Goal: Information Seeking & Learning: Learn about a topic

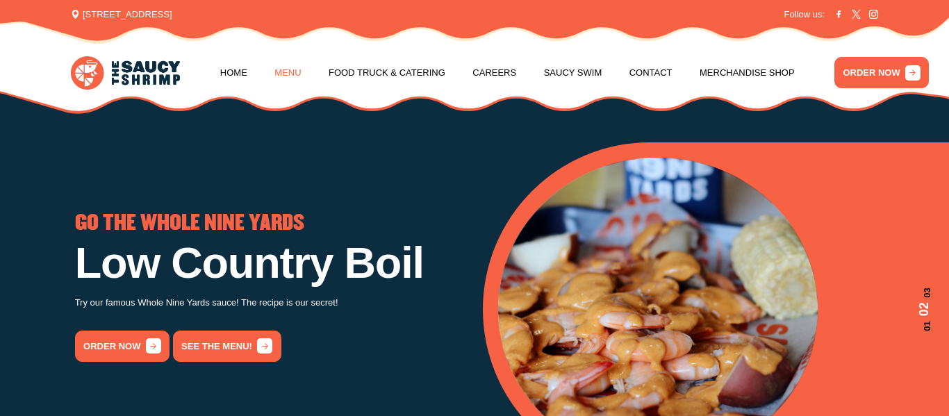
click at [290, 70] on link "Menu" at bounding box center [287, 73] width 26 height 53
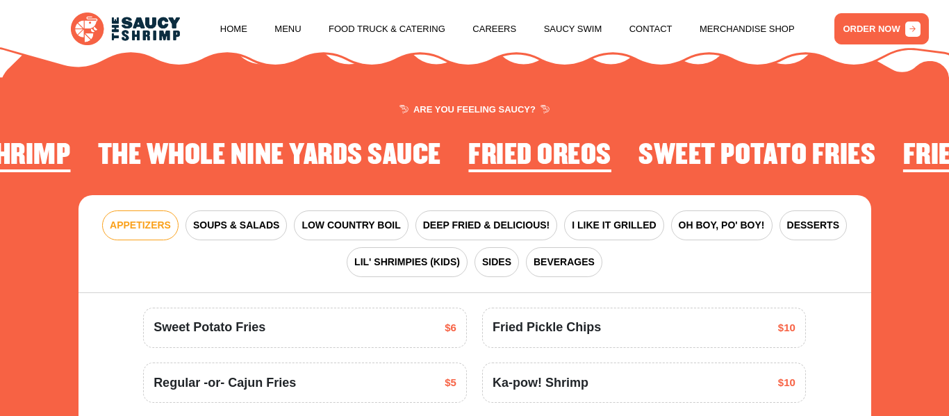
scroll to position [1453, 0]
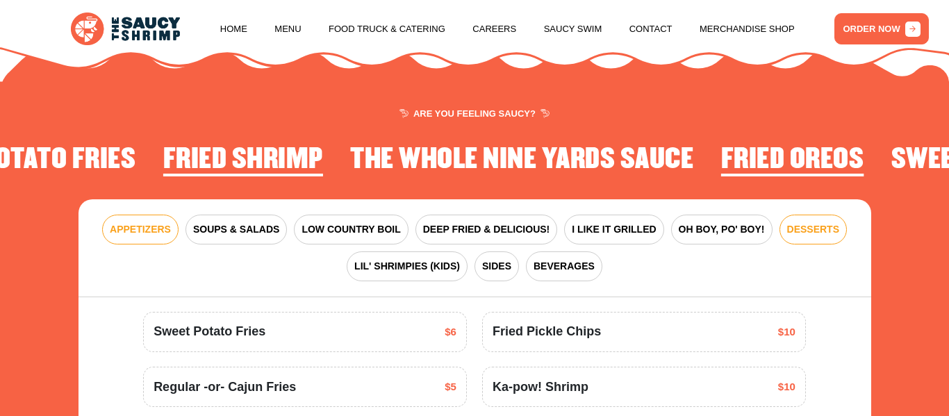
click at [800, 222] on span "DESSERTS" at bounding box center [813, 229] width 52 height 15
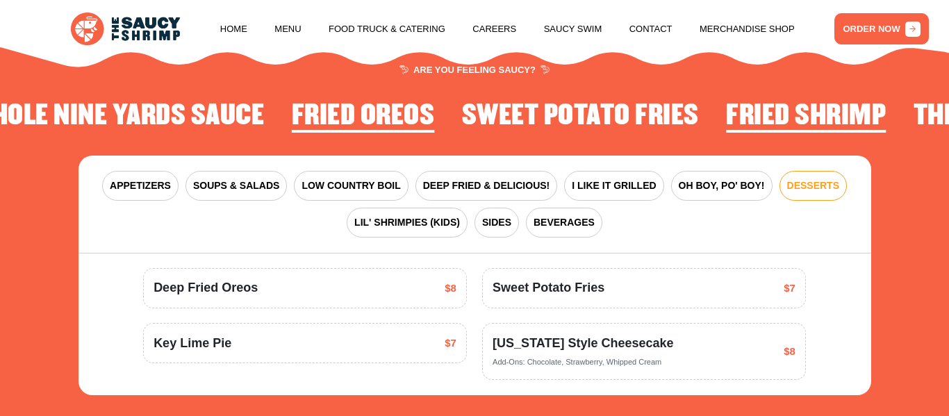
scroll to position [1472, 0]
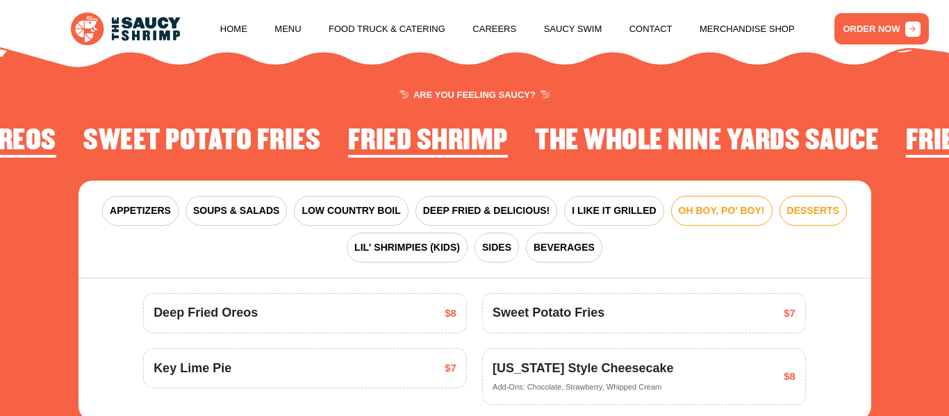
click at [695, 202] on button "OH BOY, PO' BOY!" at bounding box center [721, 211] width 101 height 30
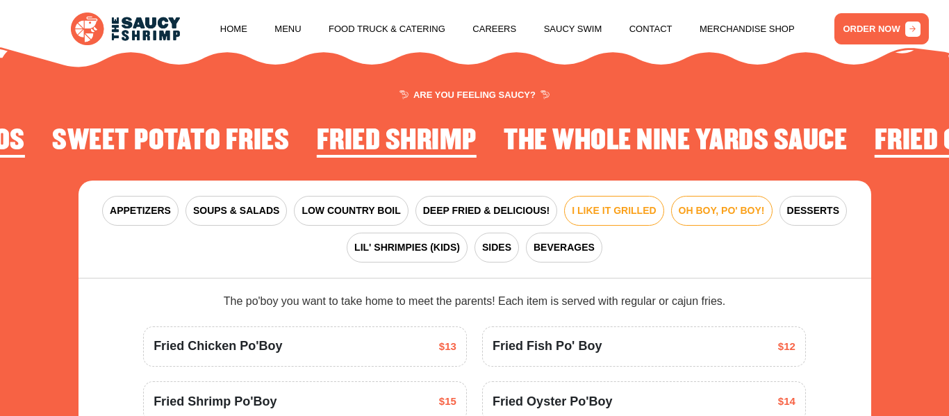
click at [590, 196] on button "I LIKE IT GRILLED" at bounding box center [613, 211] width 99 height 30
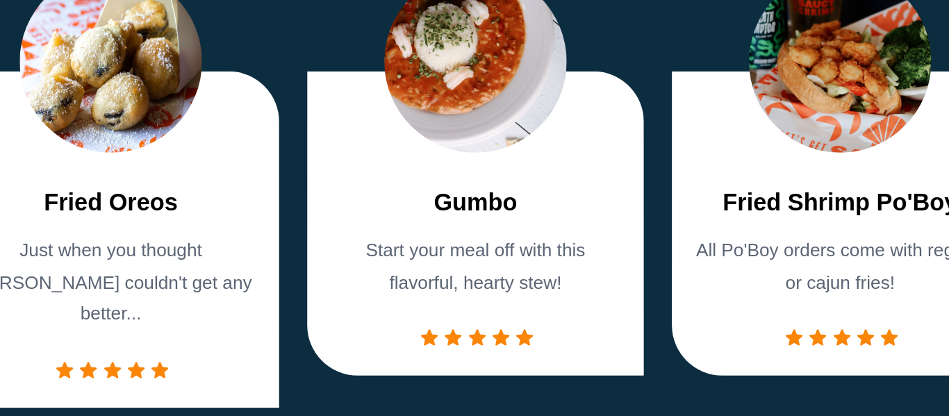
scroll to position [809, 0]
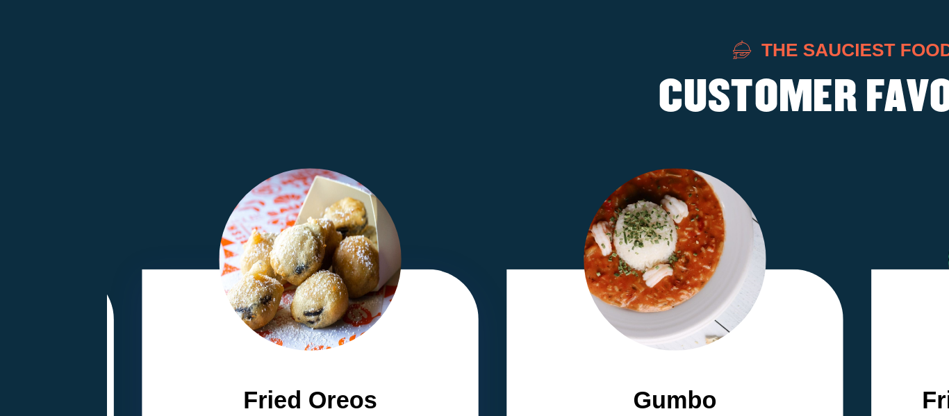
click at [186, 273] on img "3 / 7" at bounding box center [203, 278] width 90 height 90
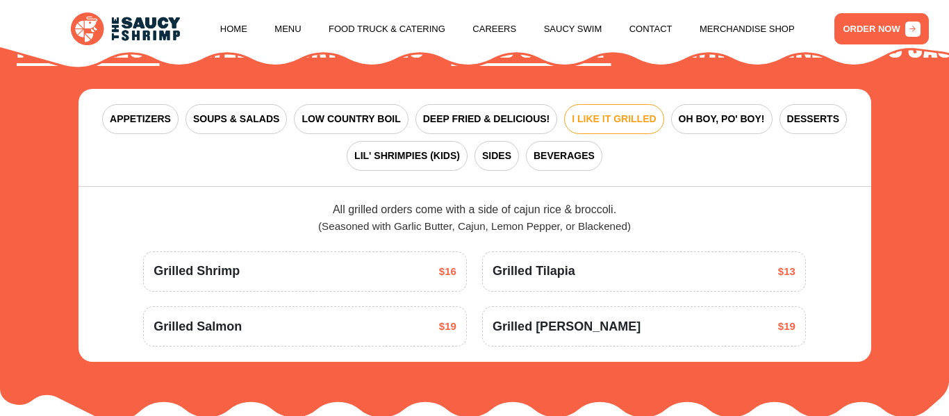
scroll to position [1564, 0]
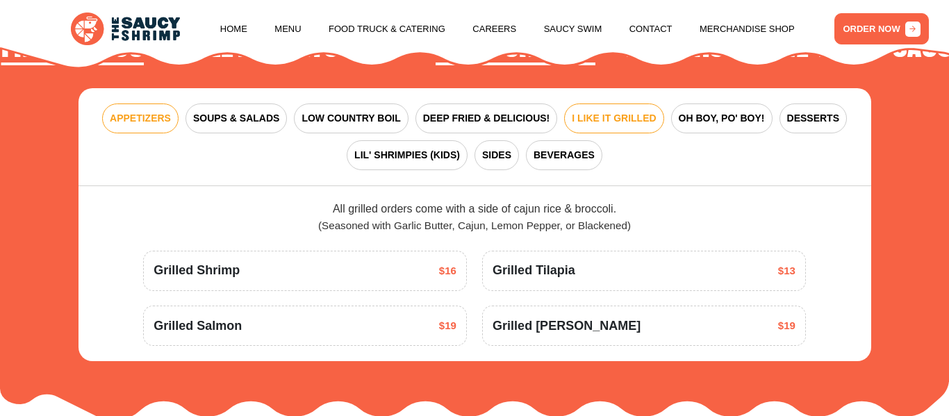
click at [158, 111] on span "APPETIZERS" at bounding box center [140, 118] width 61 height 15
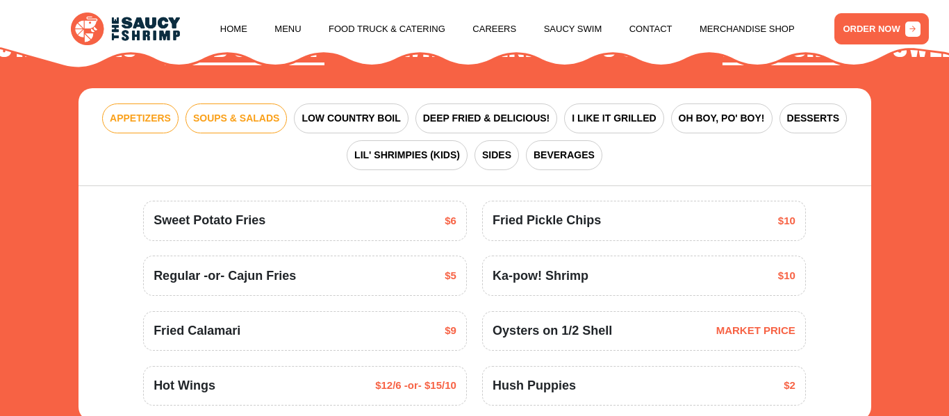
click at [264, 111] on span "SOUPS & SALADS" at bounding box center [236, 118] width 86 height 15
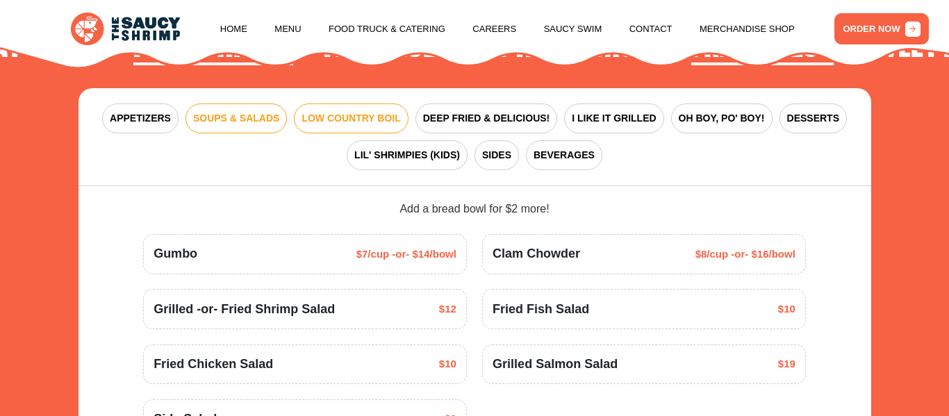
click at [332, 111] on span "LOW COUNTRY BOIL" at bounding box center [350, 118] width 99 height 15
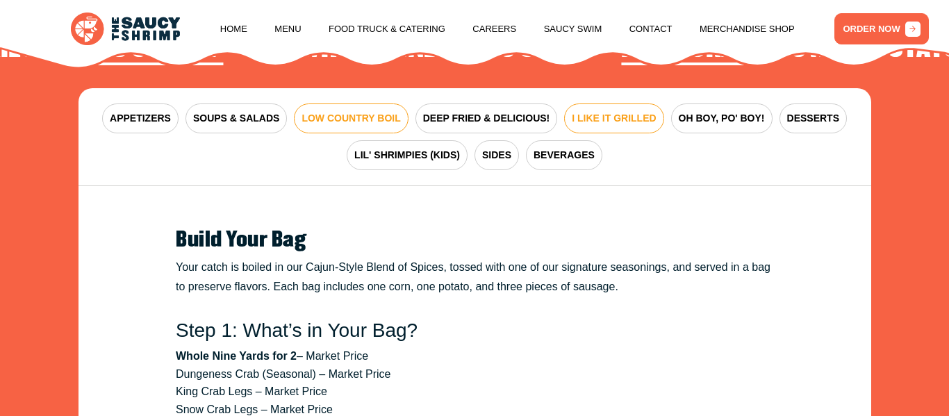
click at [596, 111] on span "I LIKE IT GRILLED" at bounding box center [614, 118] width 84 height 15
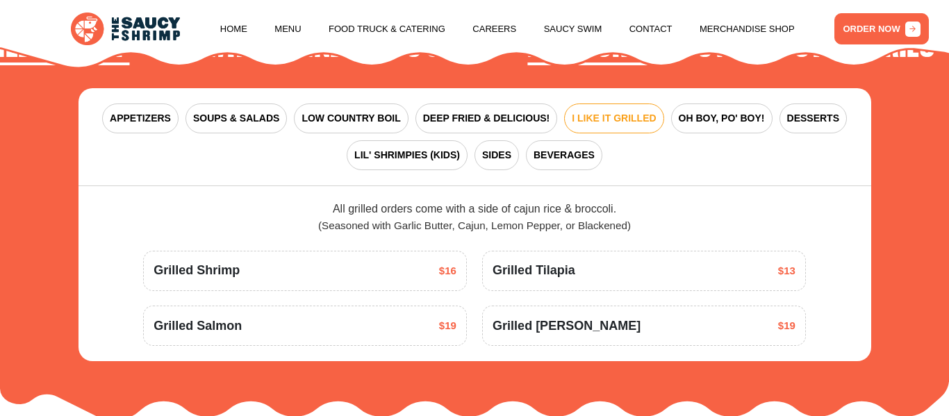
click at [213, 261] on span "Grilled Shrimp" at bounding box center [197, 270] width 86 height 19
click at [448, 263] on span "$16" at bounding box center [447, 271] width 17 height 16
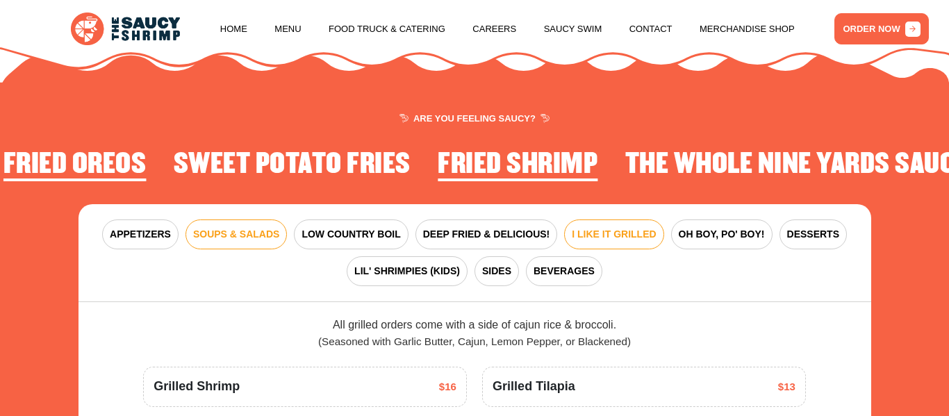
scroll to position [1460, 0]
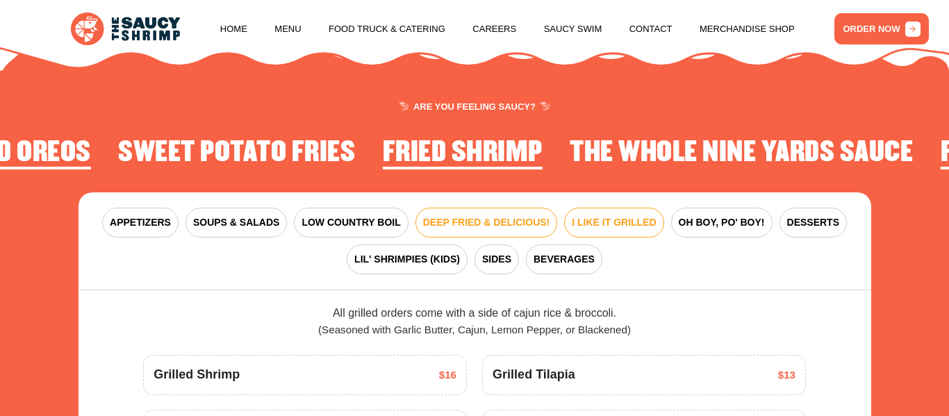
click at [449, 215] on span "DEEP FRIED & DELICIOUS!" at bounding box center [486, 222] width 127 height 15
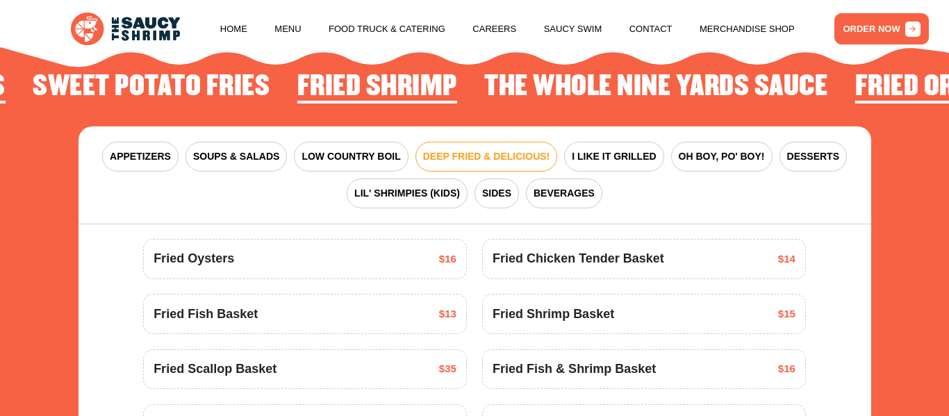
scroll to position [1515, 0]
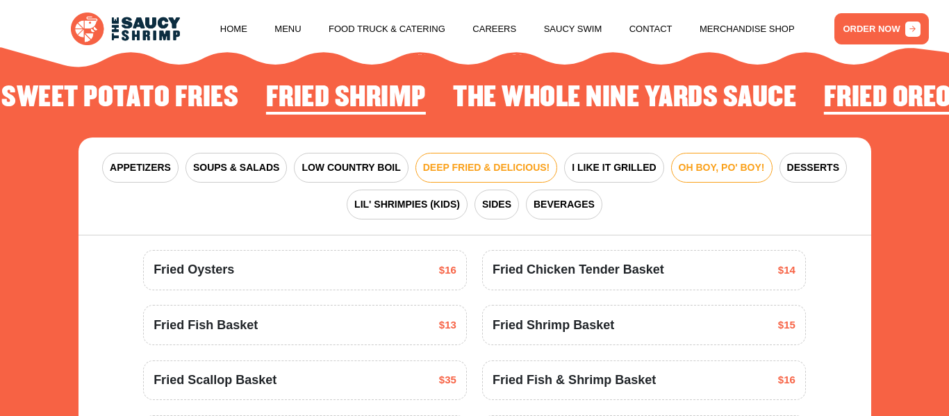
click at [679, 160] on span "OH BOY, PO' BOY!" at bounding box center [722, 167] width 86 height 15
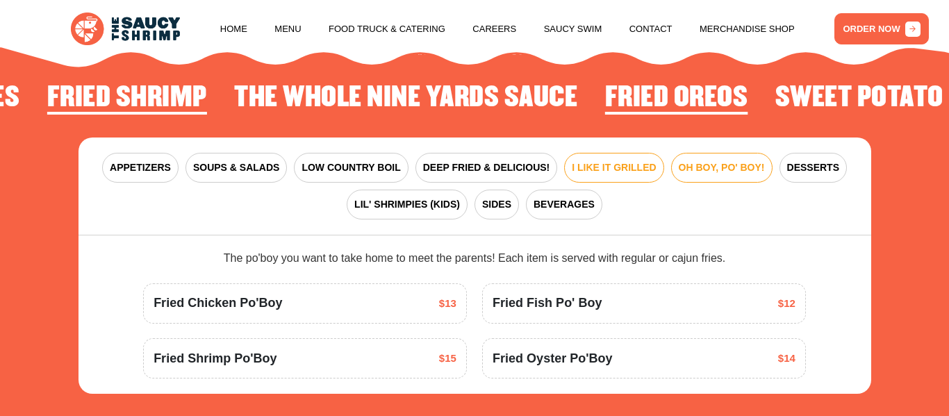
click at [623, 160] on span "I LIKE IT GRILLED" at bounding box center [614, 167] width 84 height 15
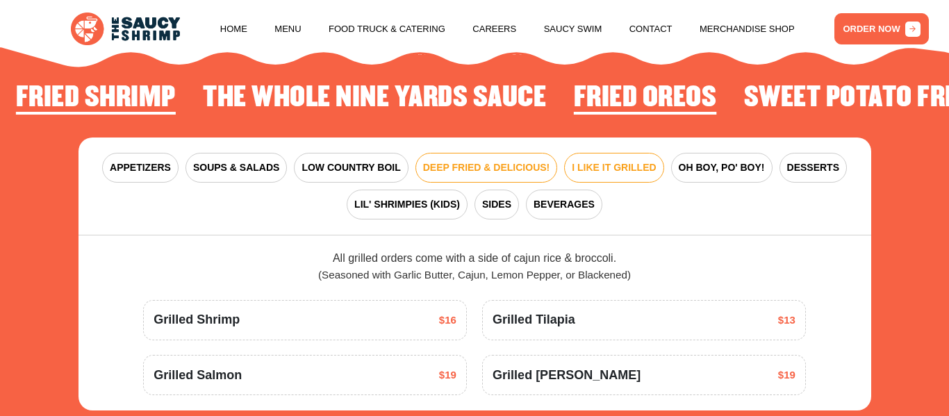
click at [527, 160] on span "DEEP FRIED & DELICIOUS!" at bounding box center [486, 167] width 127 height 15
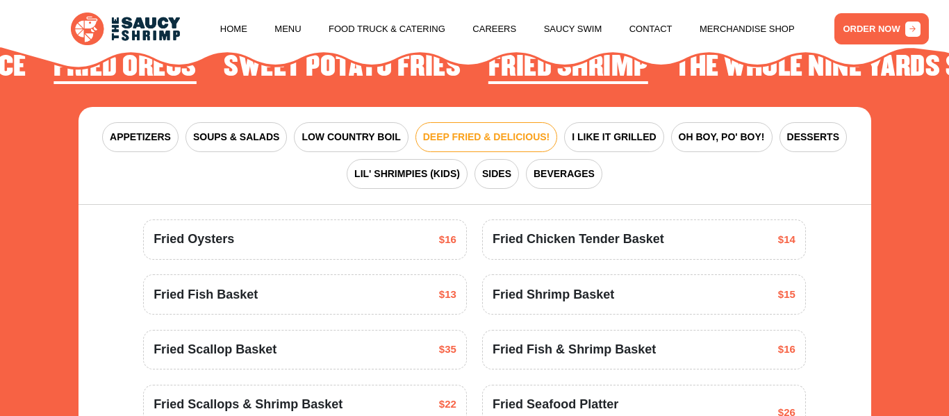
scroll to position [1547, 0]
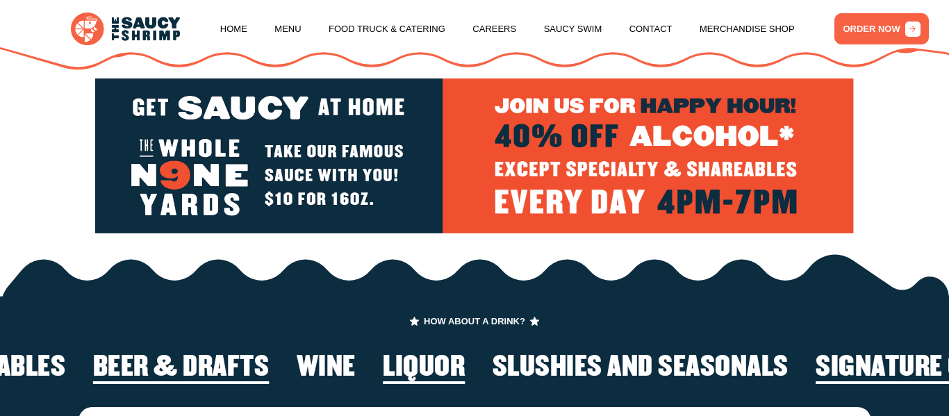
click at [655, 189] on img at bounding box center [474, 155] width 759 height 155
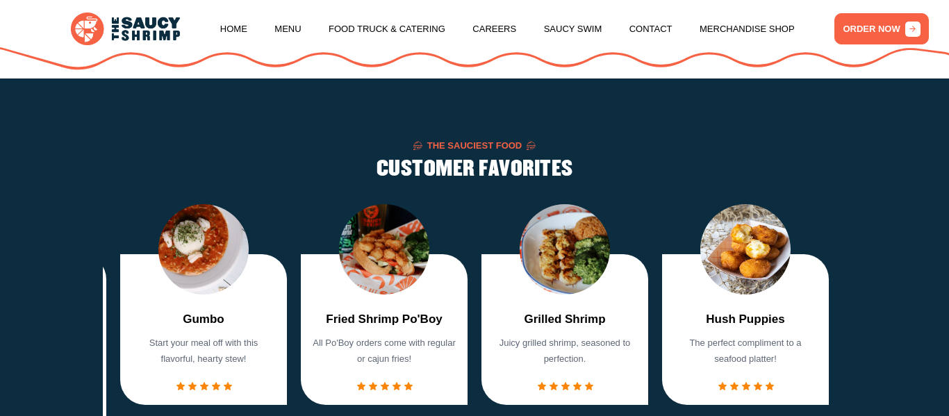
scroll to position [659, 0]
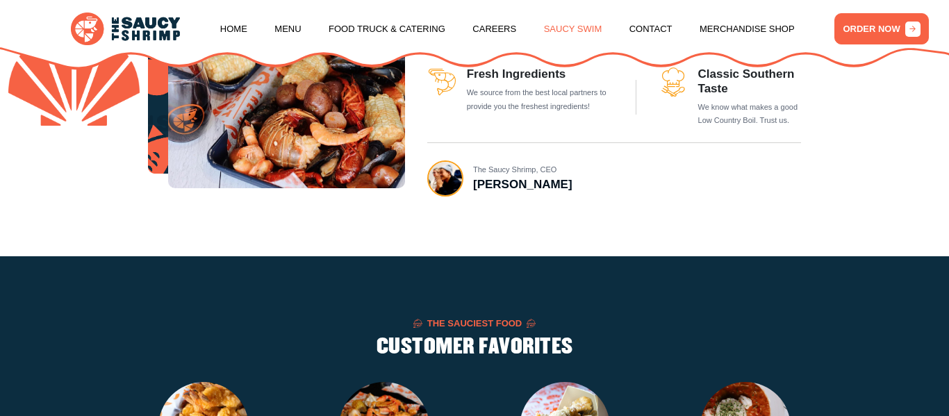
click at [544, 26] on link "Saucy Swim" at bounding box center [573, 29] width 58 height 53
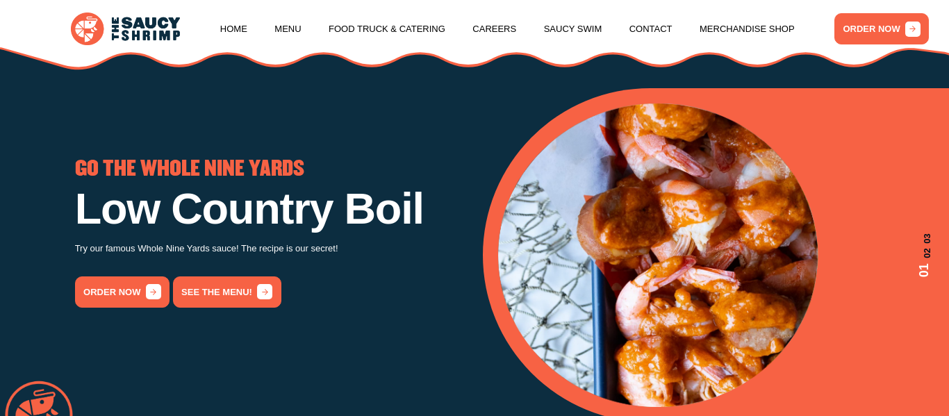
scroll to position [0, 0]
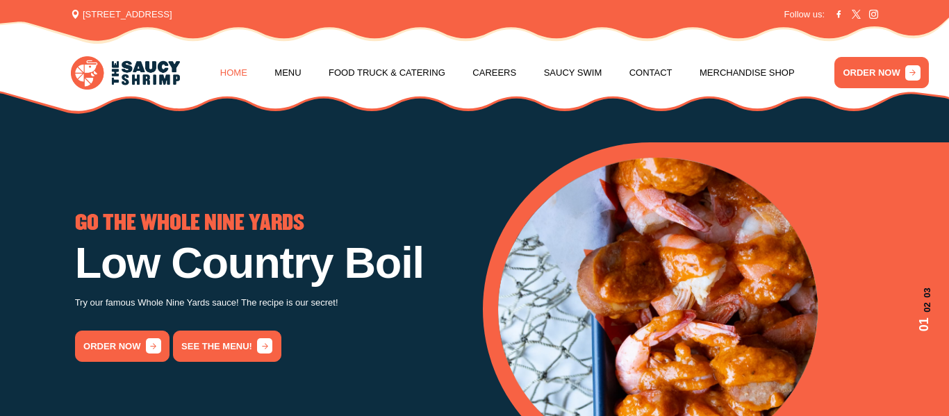
click at [229, 74] on link "Home" at bounding box center [233, 73] width 27 height 53
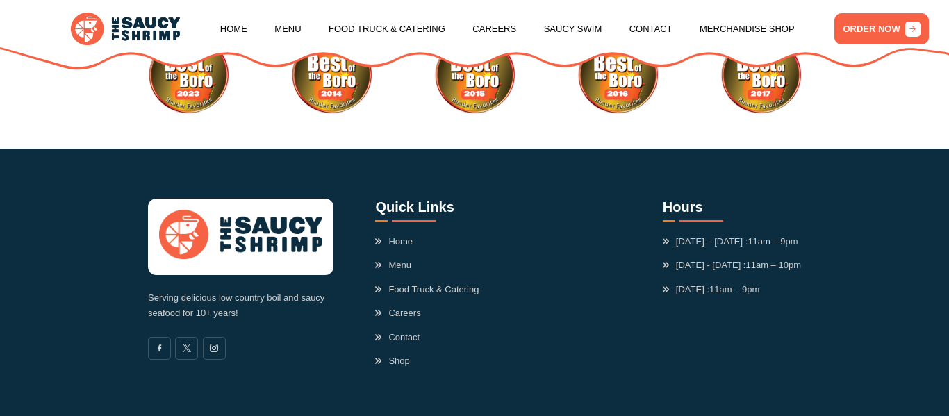
scroll to position [3746, 0]
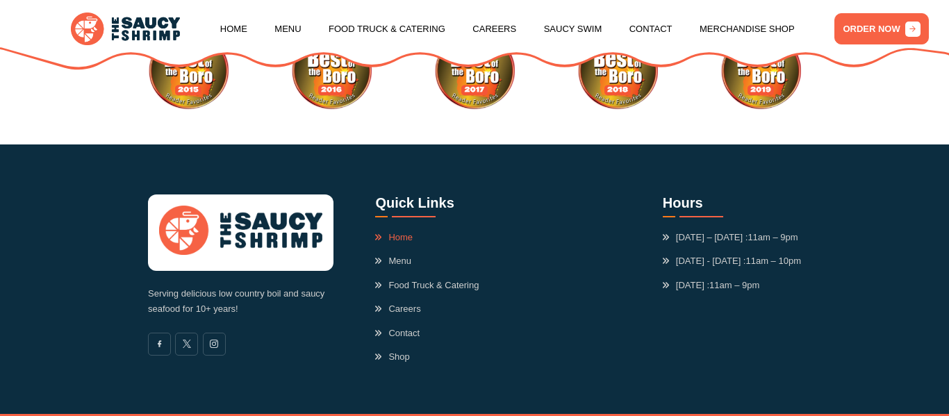
click at [397, 231] on link "Home" at bounding box center [394, 238] width 38 height 14
